Goal: Task Accomplishment & Management: Manage account settings

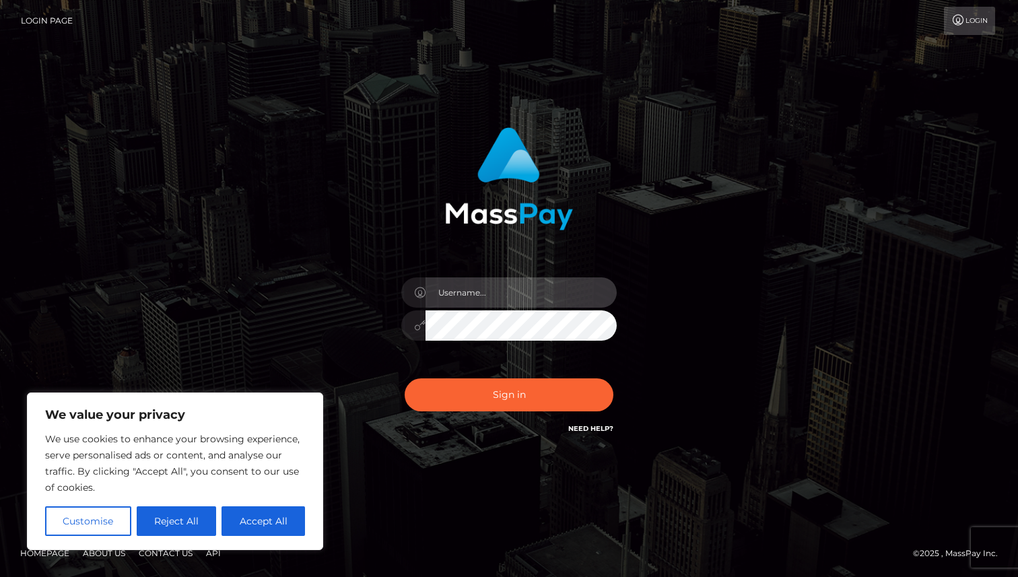
type input "[DOMAIN_NAME]"
click at [849, 252] on div "rhai.club Sign in" at bounding box center [508, 288] width 767 height 343
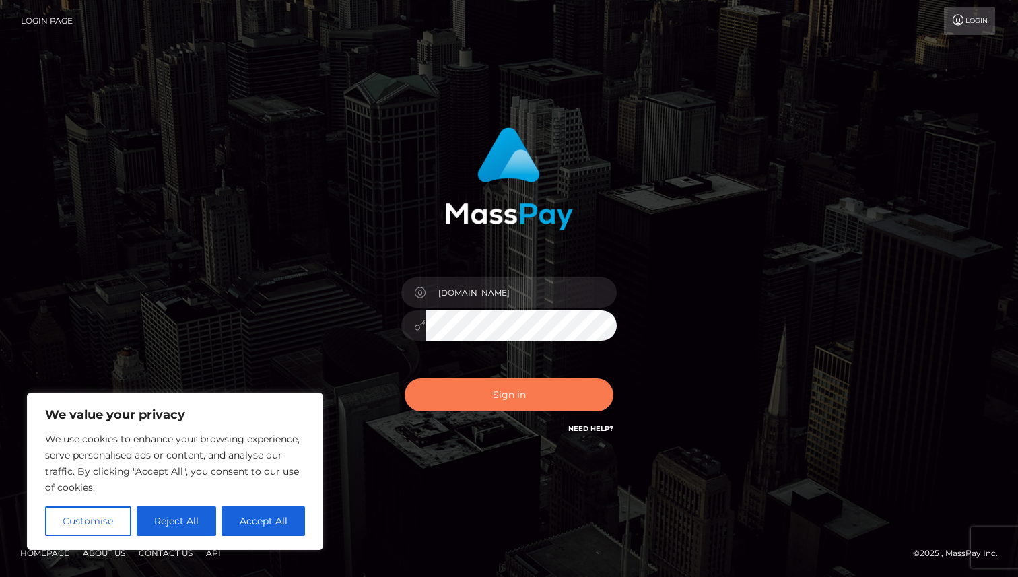
click at [536, 394] on button "Sign in" at bounding box center [508, 394] width 209 height 33
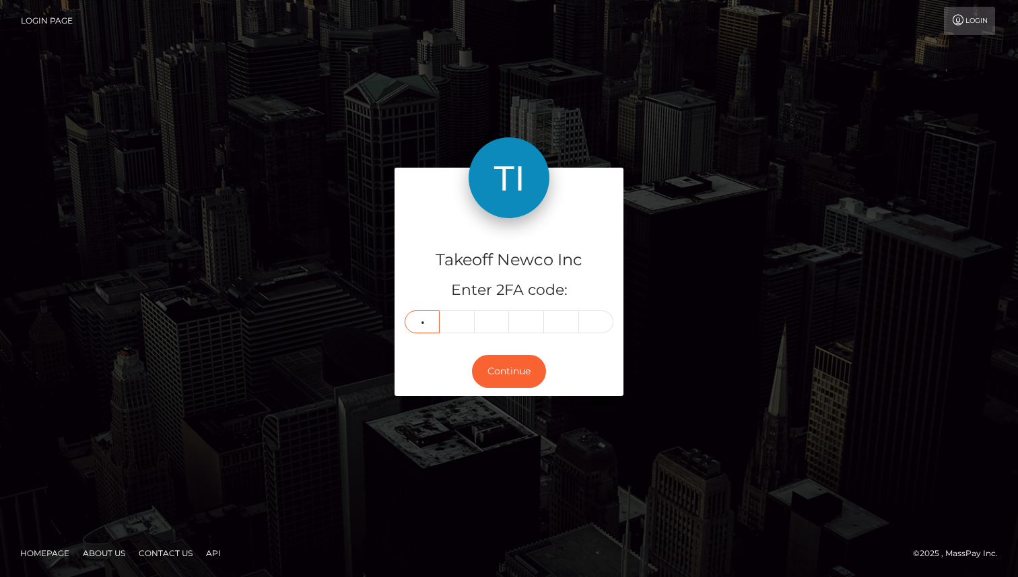
type input "2"
type input "8"
type input "3"
type input "4"
type input "0"
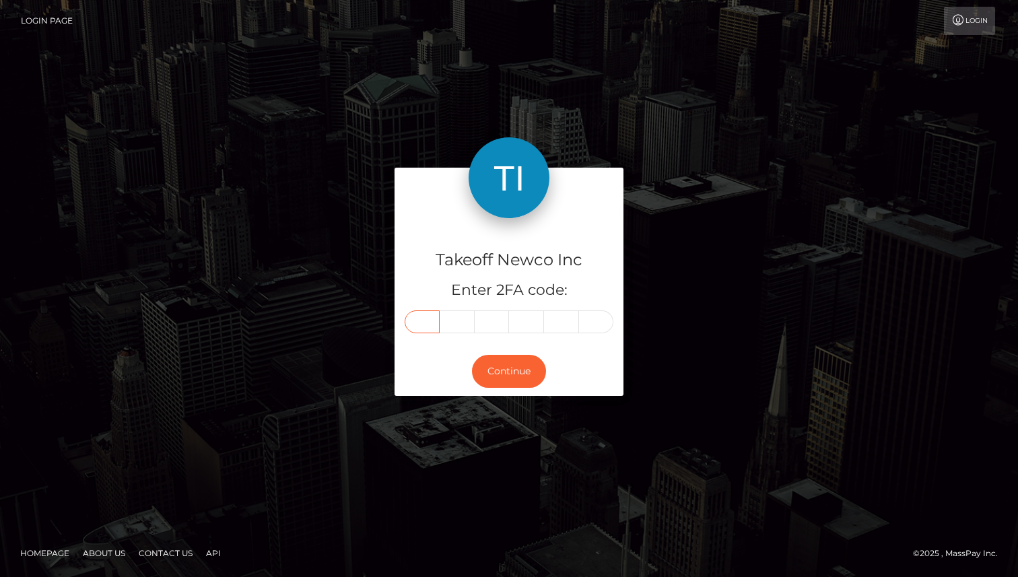
type input "2"
type input "8"
type input "3"
type input "4"
type input "2"
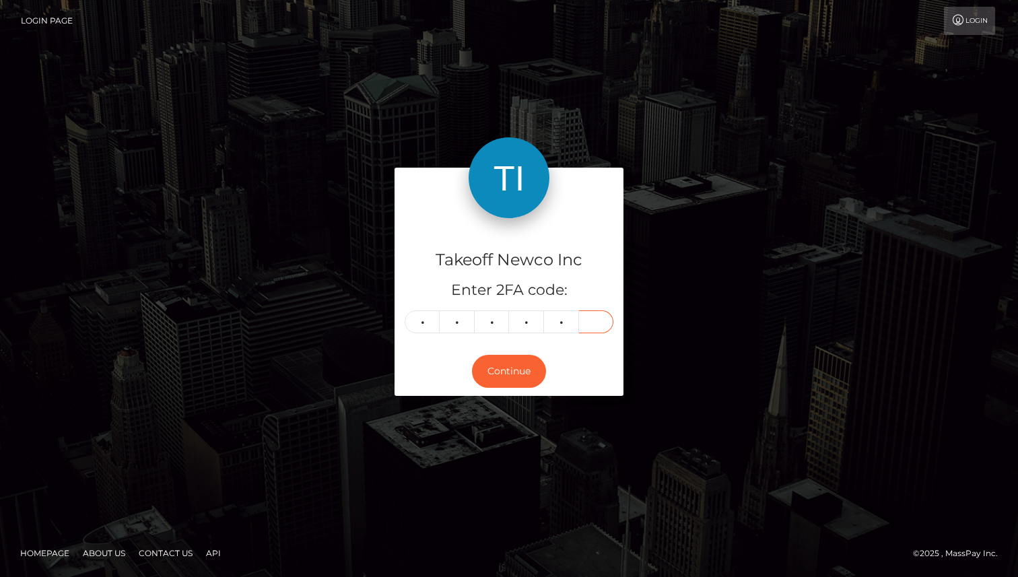
type input "0"
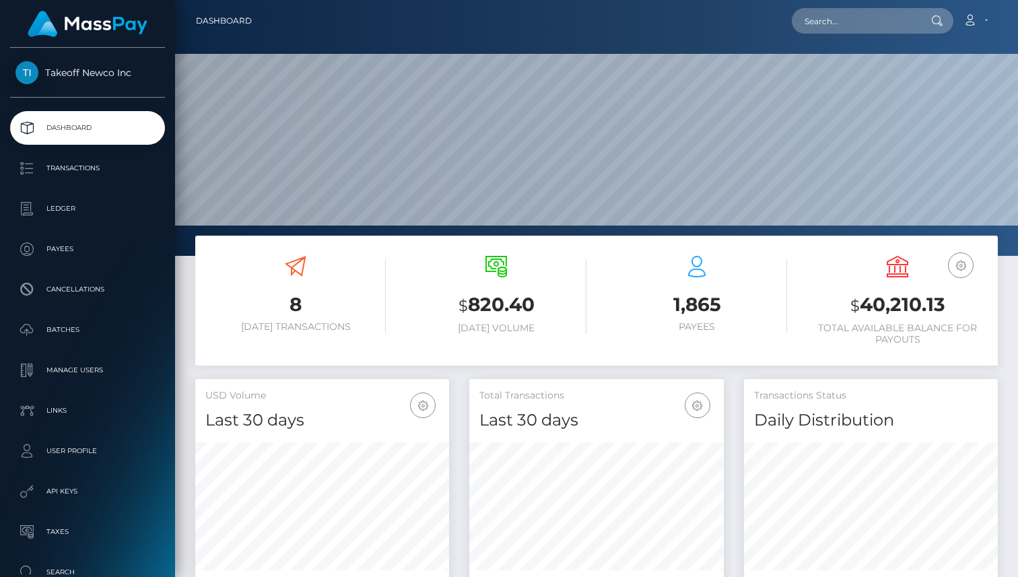
scroll to position [238, 254]
